Goal: Task Accomplishment & Management: Use online tool/utility

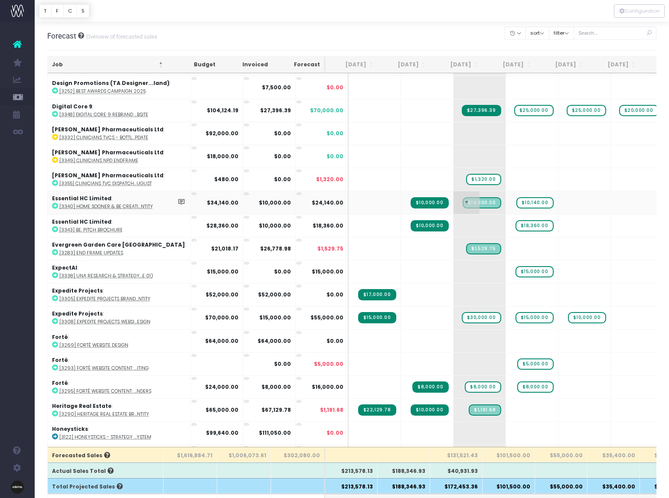
scroll to position [1, 0]
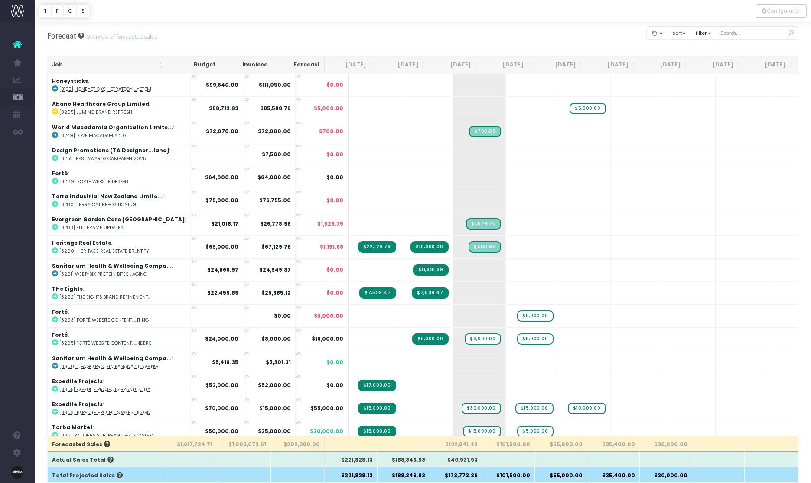
click at [56, 65] on th "Job" at bounding box center [108, 64] width 120 height 17
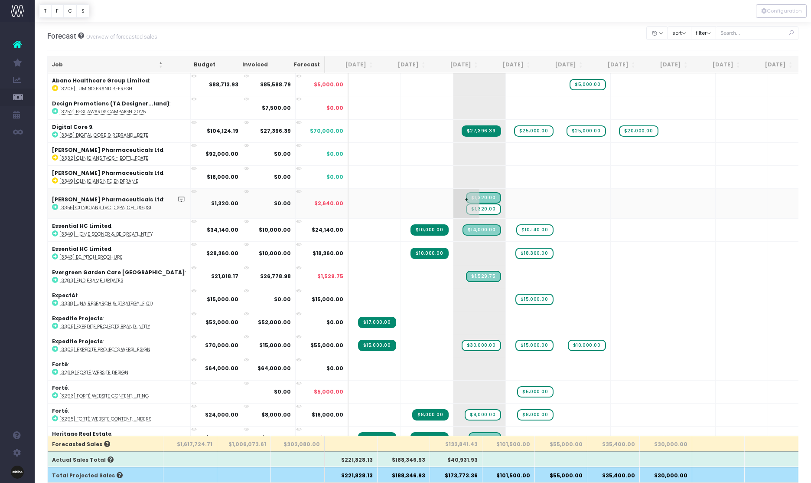
click at [466, 209] on span "$1,320.00" at bounding box center [483, 208] width 35 height 11
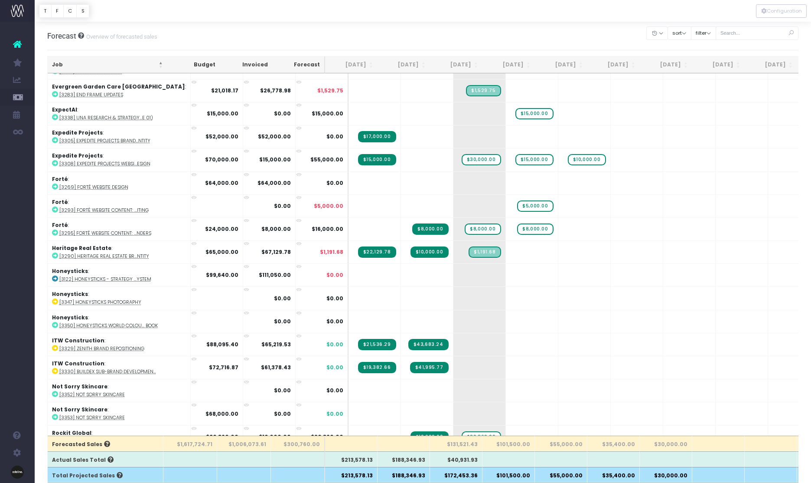
scroll to position [182, 0]
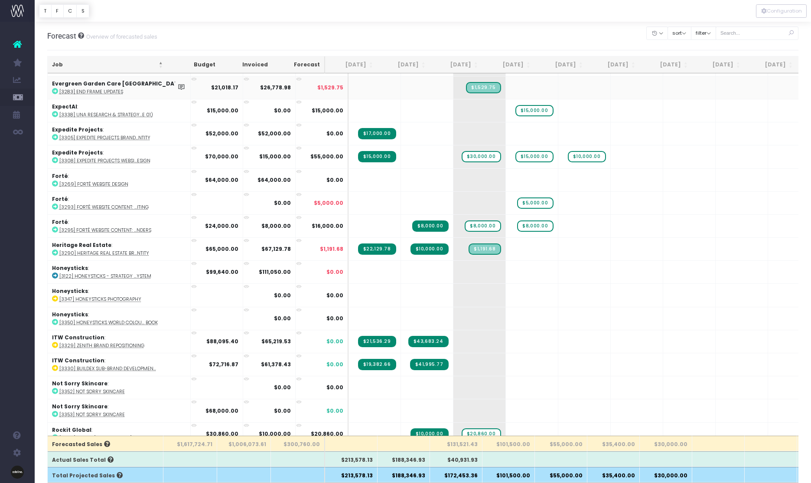
click at [55, 90] on icon at bounding box center [55, 91] width 6 height 6
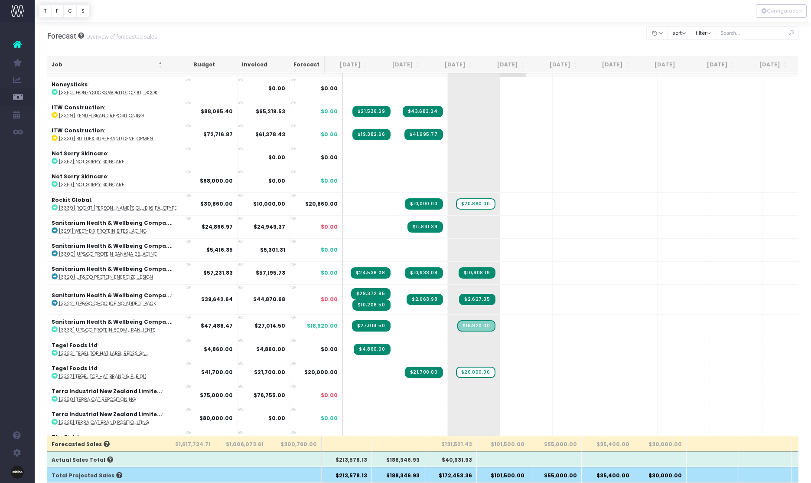
scroll to position [412, 6]
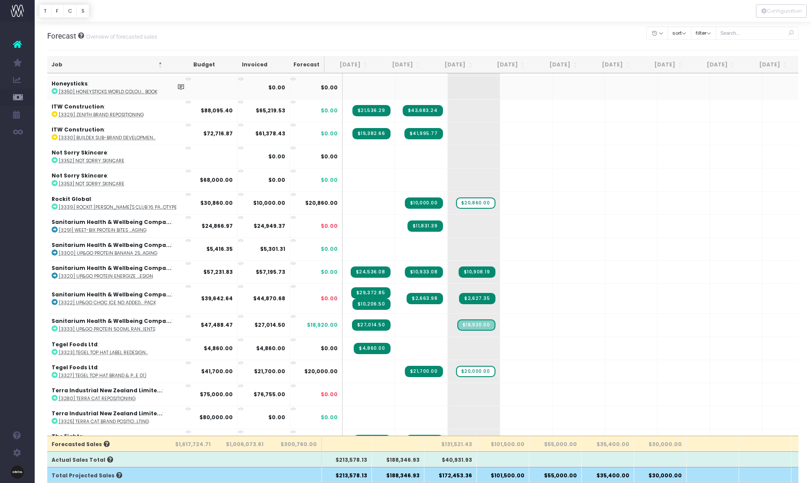
click at [54, 92] on icon at bounding box center [55, 91] width 6 height 6
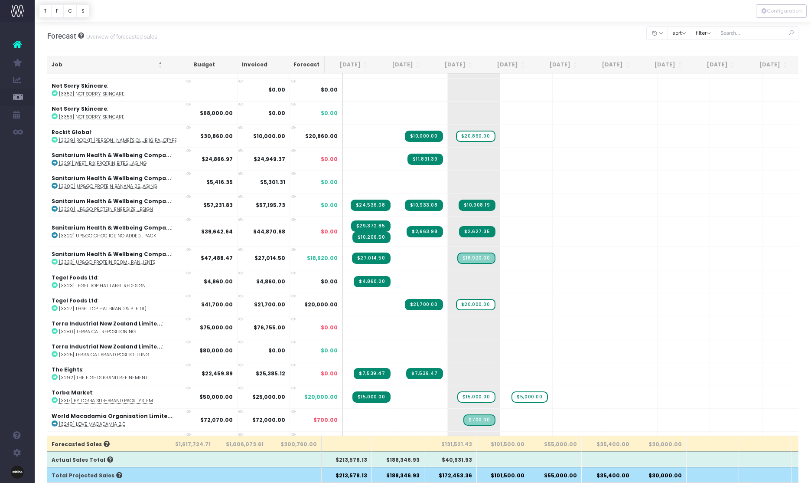
scroll to position [0, 0]
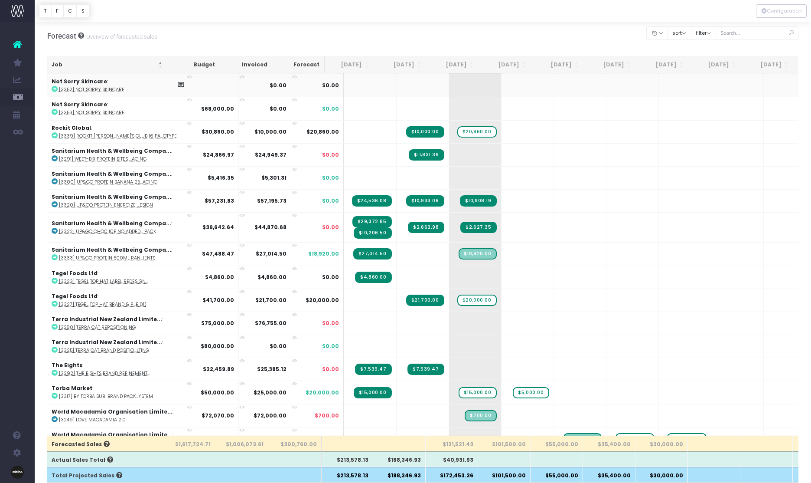
click at [54, 88] on icon at bounding box center [55, 89] width 6 height 6
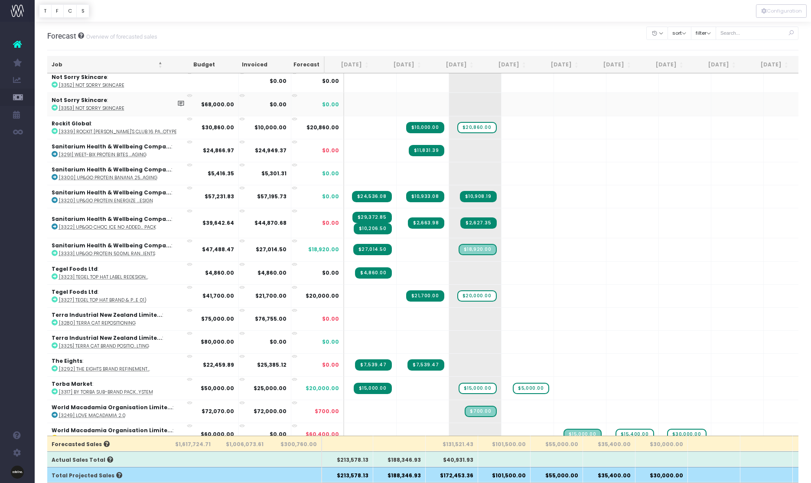
click at [55, 106] on icon at bounding box center [55, 108] width 6 height 6
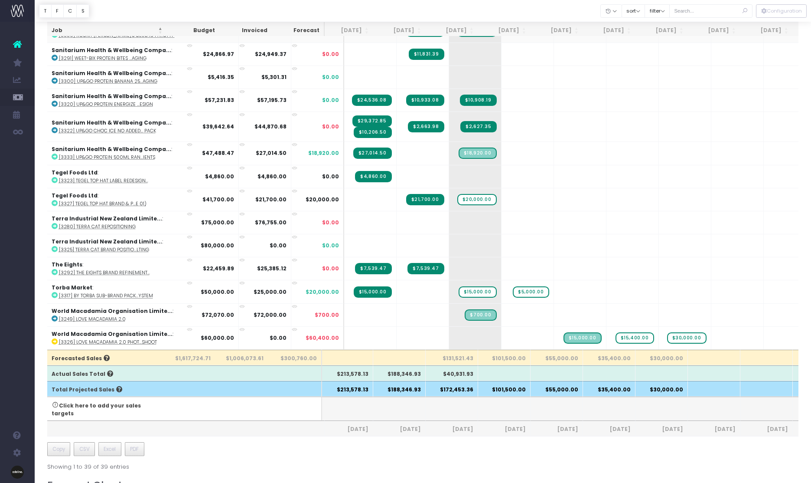
scroll to position [88, 0]
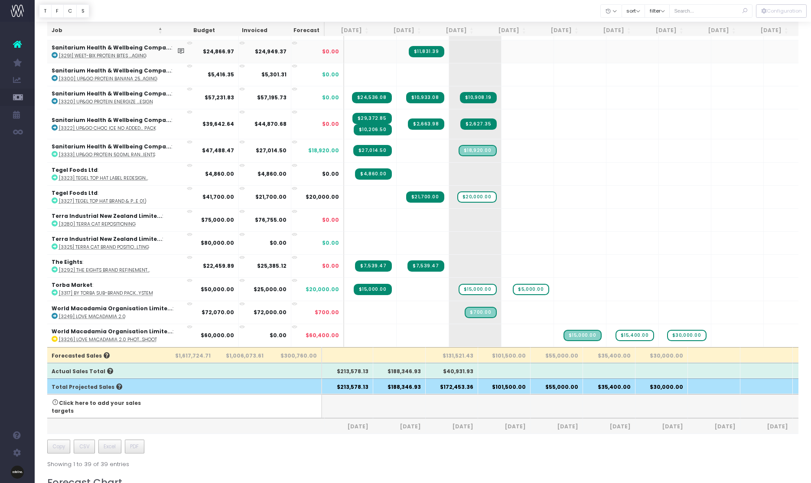
click at [56, 52] on icon at bounding box center [55, 55] width 6 height 6
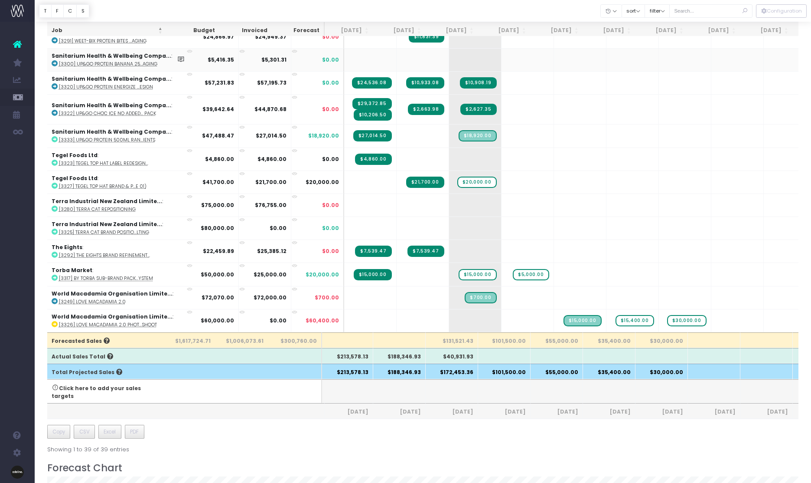
scroll to position [108, 0]
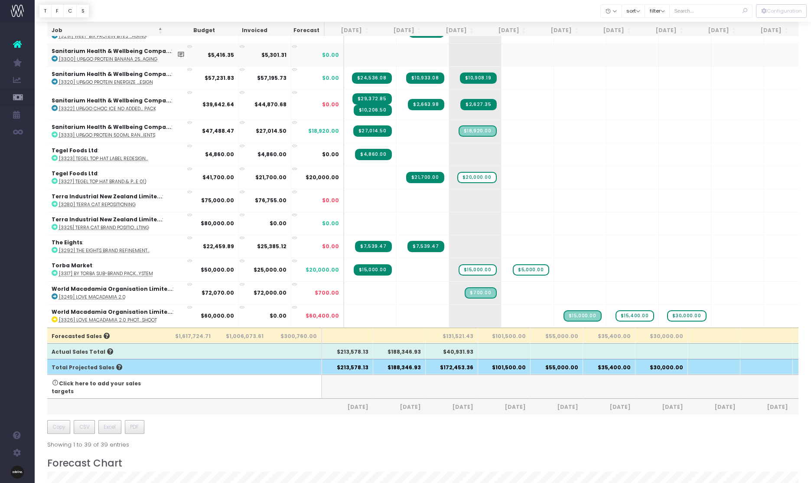
click at [55, 56] on icon at bounding box center [55, 59] width 6 height 6
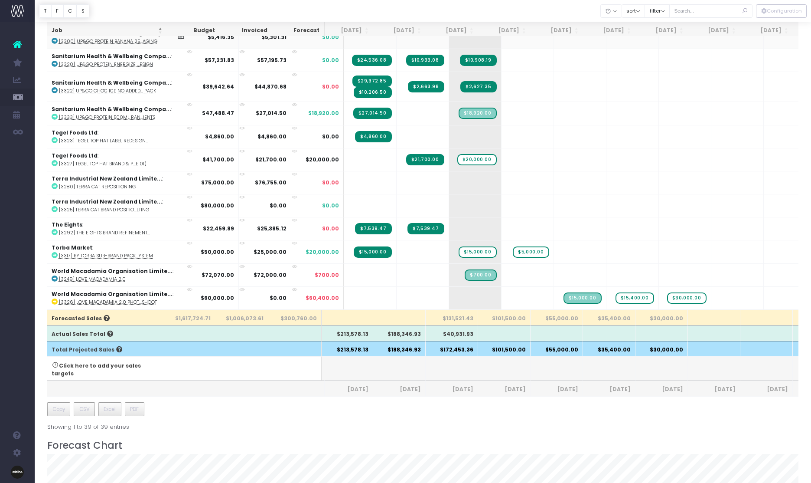
scroll to position [129, 0]
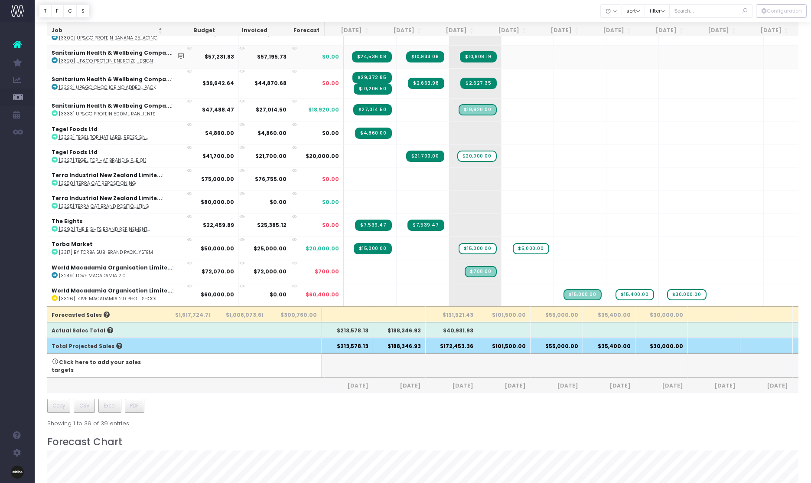
click at [56, 57] on icon at bounding box center [55, 60] width 6 height 6
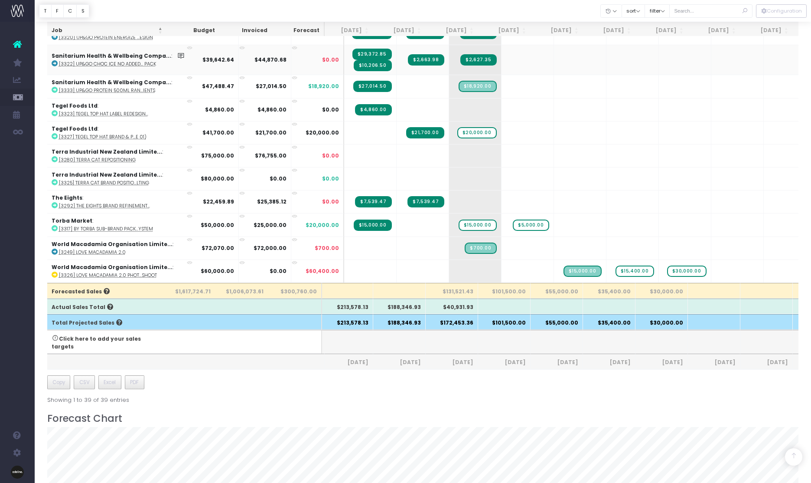
scroll to position [152, 0]
click at [55, 53] on td "Sanitarium Health & Wellbeing Compa... : [3322] UP&GO Choc Ice No Added... pack" at bounding box center [118, 60] width 143 height 30
click at [54, 61] on icon at bounding box center [55, 64] width 6 height 6
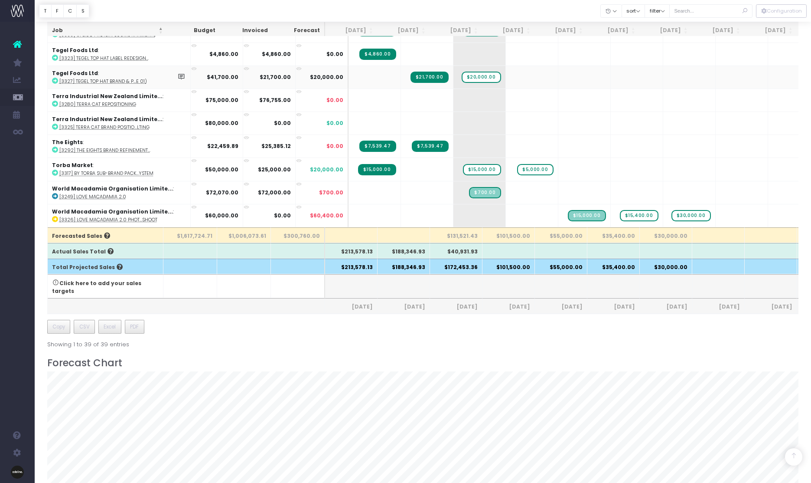
scroll to position [0, 10]
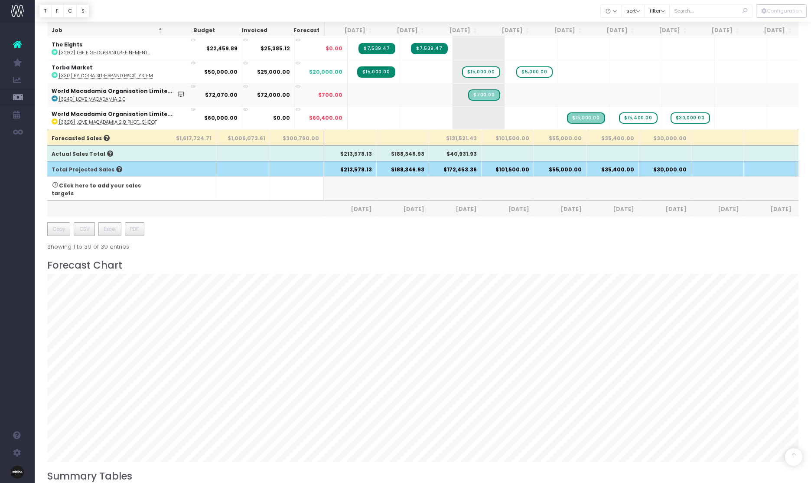
click at [56, 95] on icon at bounding box center [55, 98] width 6 height 6
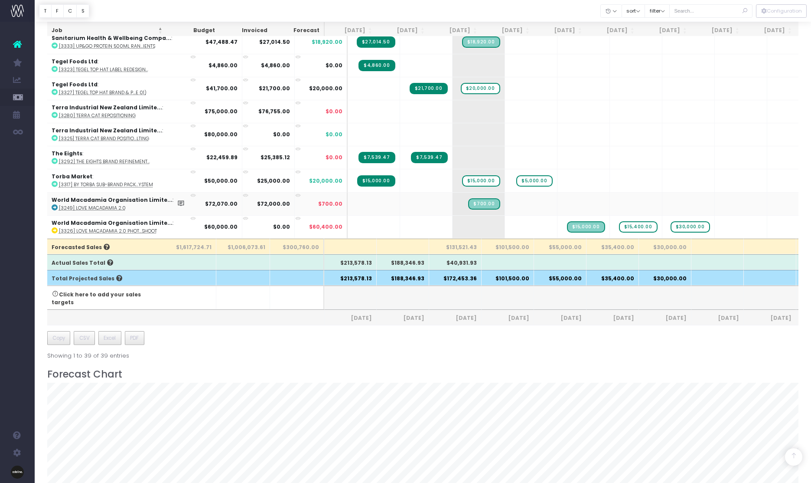
scroll to position [203, 0]
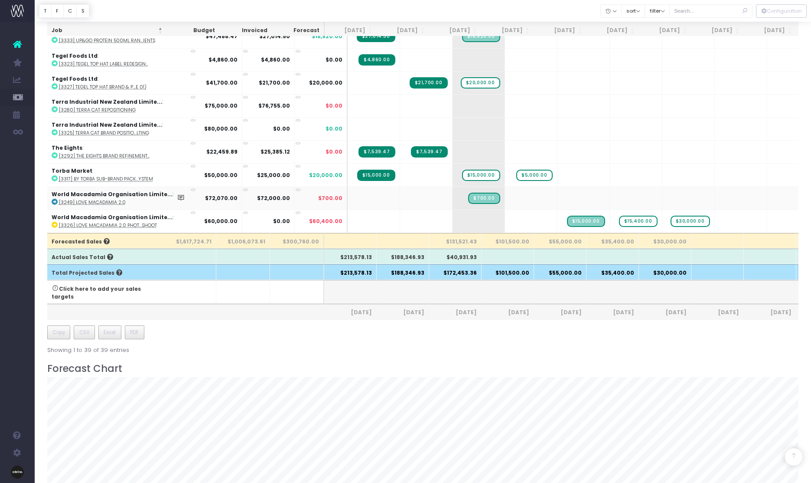
click at [55, 199] on icon at bounding box center [55, 202] width 6 height 6
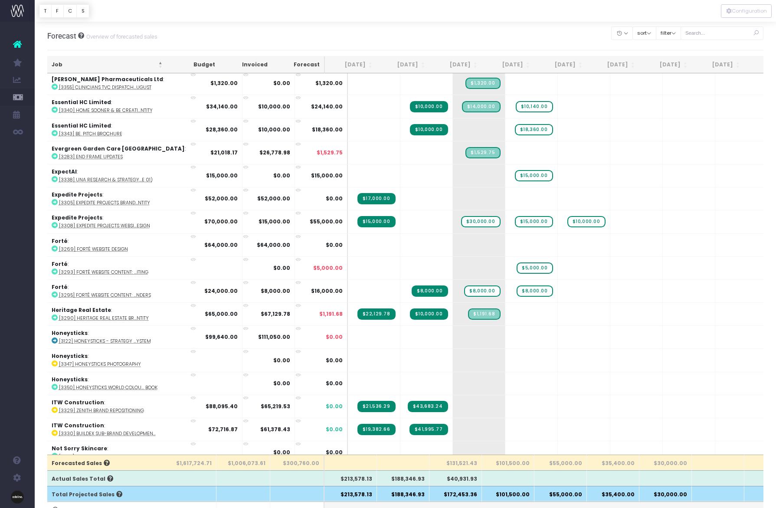
scroll to position [115, 1]
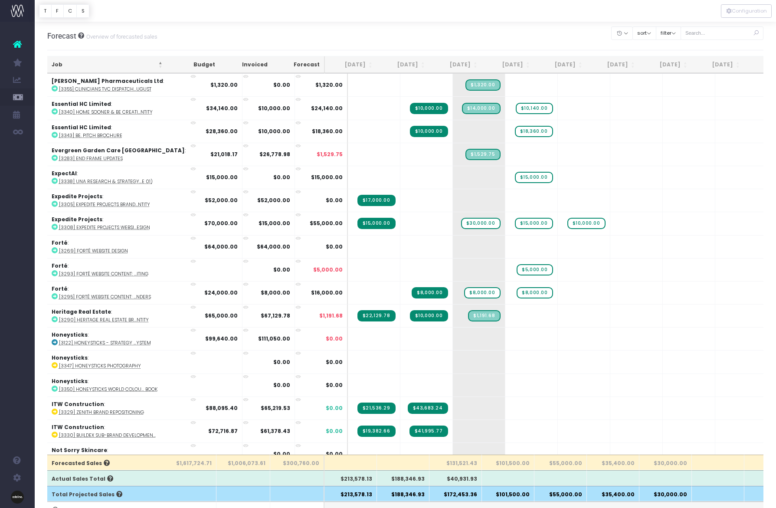
click at [55, 65] on th "Job" at bounding box center [107, 64] width 120 height 17
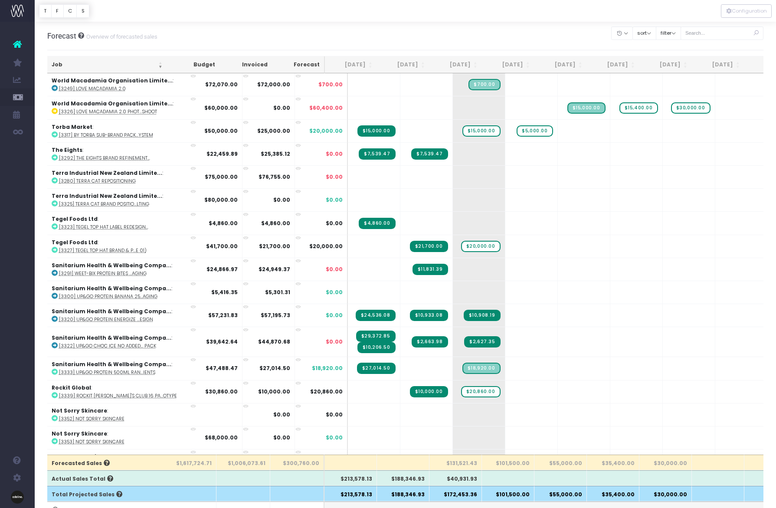
click at [55, 65] on th "Job" at bounding box center [107, 64] width 120 height 17
